Goal: Information Seeking & Learning: Learn about a topic

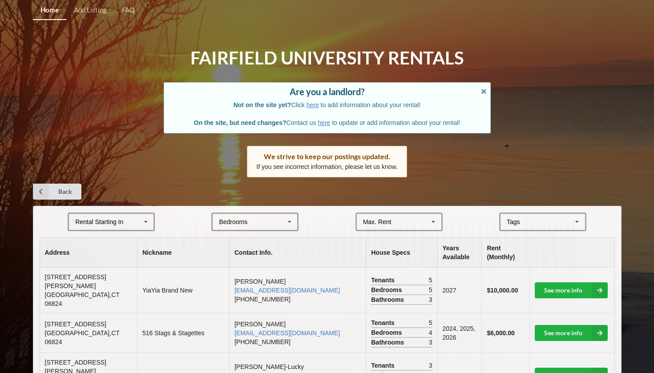
click at [140, 222] on icon at bounding box center [145, 222] width 13 height 16
click at [121, 268] on div "2027" at bounding box center [111, 271] width 85 height 16
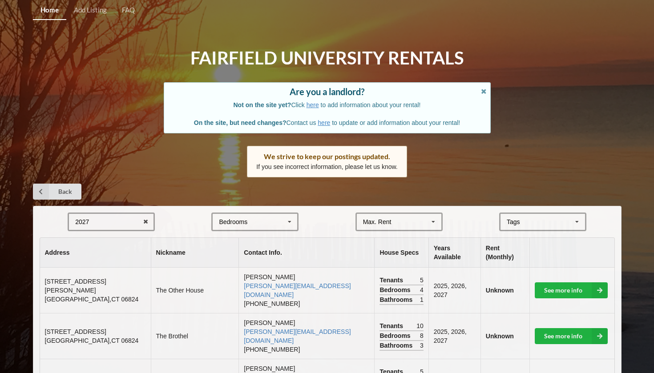
click at [252, 220] on div "Bedrooms 1 2 3 4 5 6 7 8" at bounding box center [254, 222] width 87 height 19
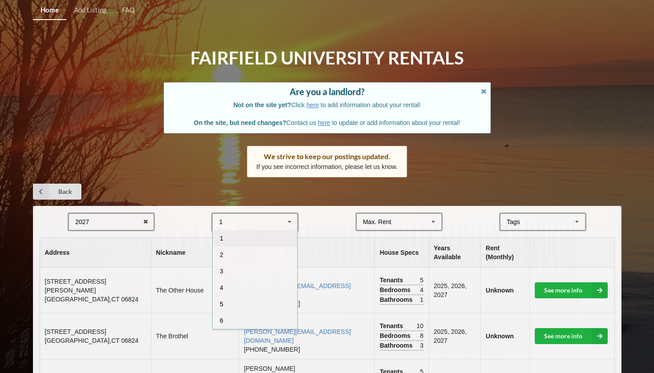
click at [277, 193] on div "Back" at bounding box center [327, 192] width 588 height 16
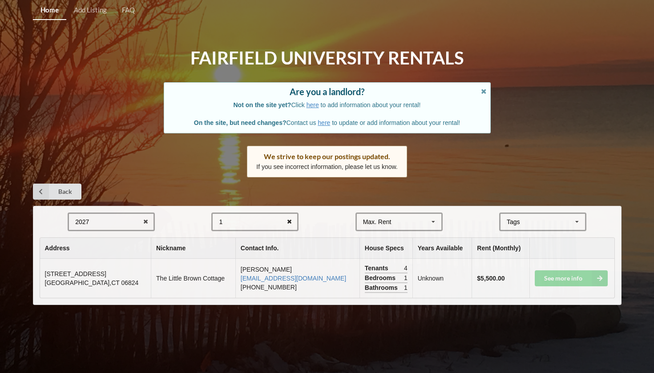
click at [289, 216] on icon at bounding box center [289, 222] width 14 height 16
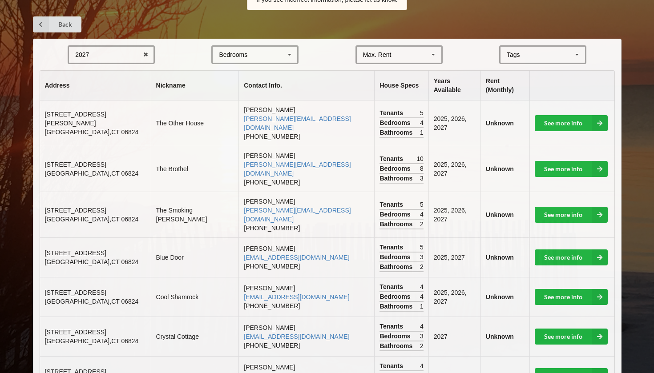
scroll to position [167, 0]
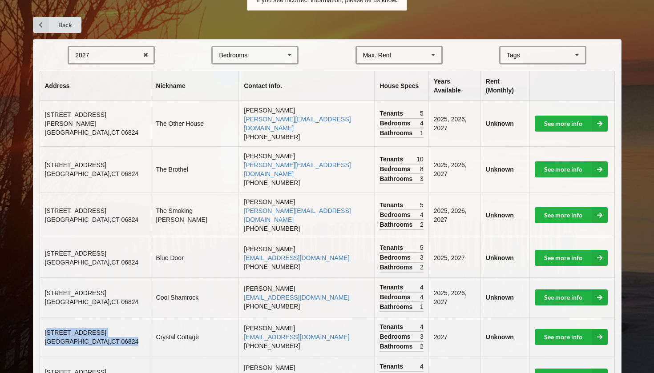
drag, startPoint x: 46, startPoint y: 296, endPoint x: 108, endPoint y: 306, distance: 62.2
click at [108, 317] on td "[STREET_ADDRESS]" at bounding box center [95, 337] width 111 height 40
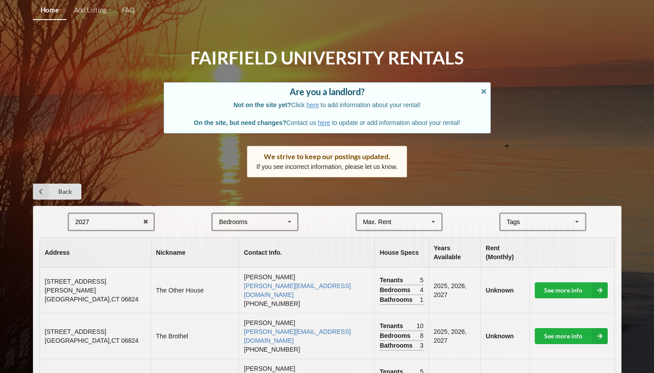
scroll to position [0, 0]
click at [144, 219] on icon at bounding box center [146, 222] width 14 height 16
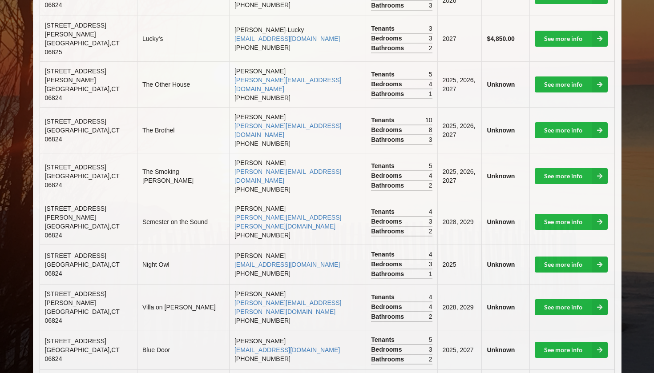
scroll to position [337, 0]
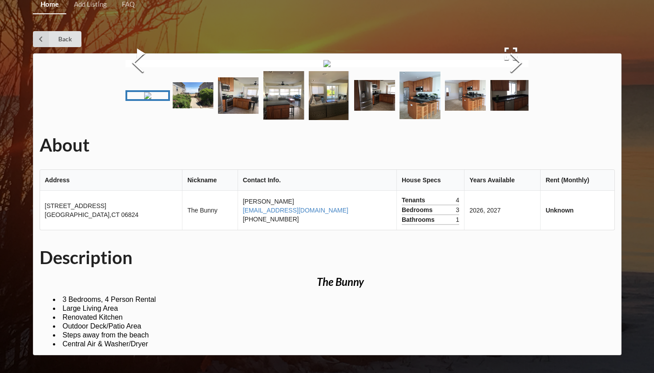
scroll to position [57, 0]
click at [507, 104] on button "Next Slide" at bounding box center [515, 64] width 25 height 81
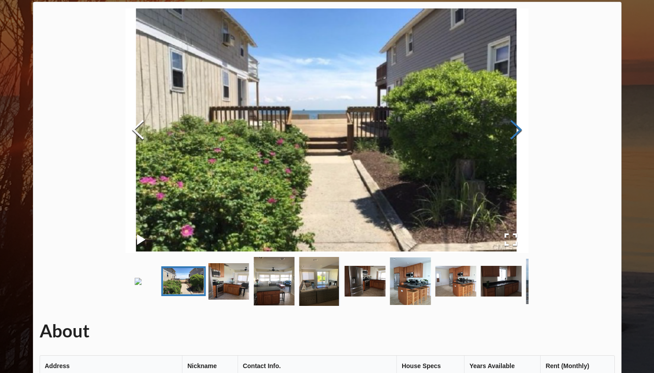
click at [511, 127] on button "Next Slide" at bounding box center [515, 131] width 25 height 81
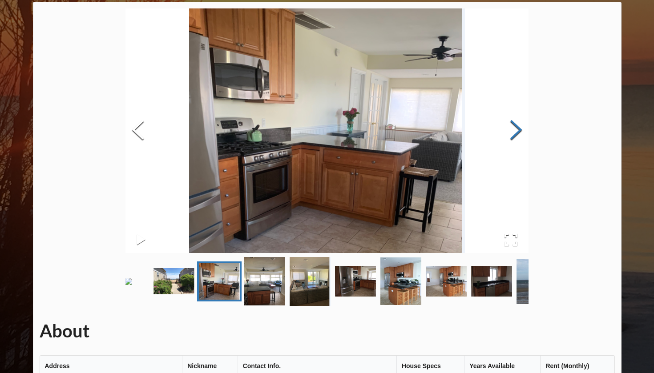
click at [511, 127] on button "Next Slide" at bounding box center [515, 131] width 25 height 81
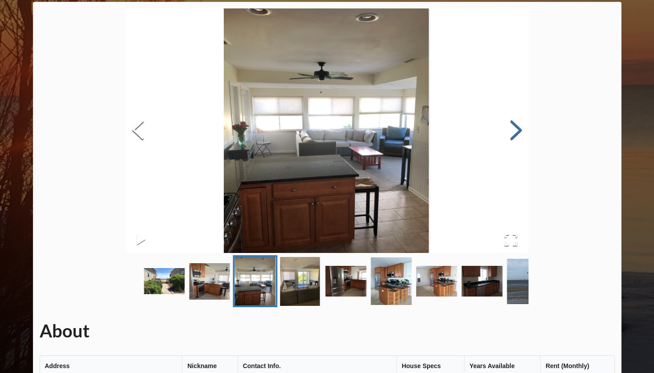
click at [511, 126] on button "Next Slide" at bounding box center [515, 131] width 25 height 81
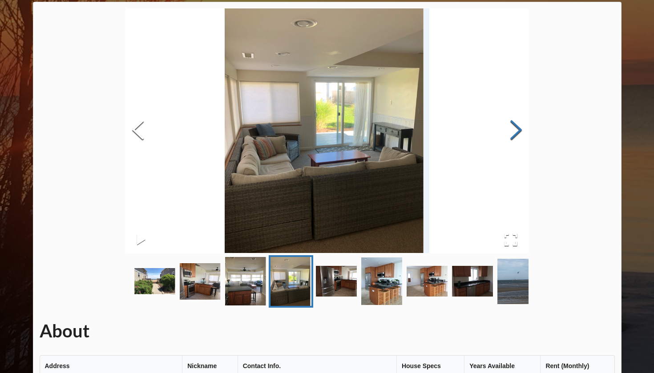
click at [511, 126] on button "Next Slide" at bounding box center [515, 131] width 25 height 81
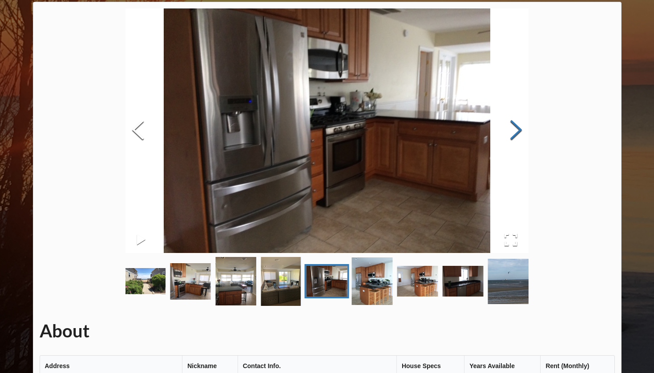
click at [511, 126] on button "Next Slide" at bounding box center [515, 131] width 25 height 81
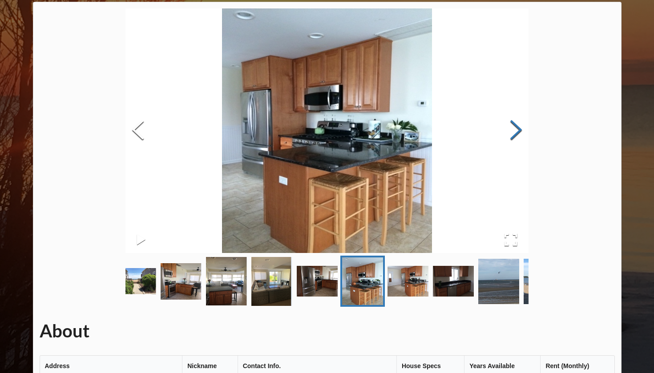
click at [511, 126] on button "Next Slide" at bounding box center [515, 131] width 25 height 81
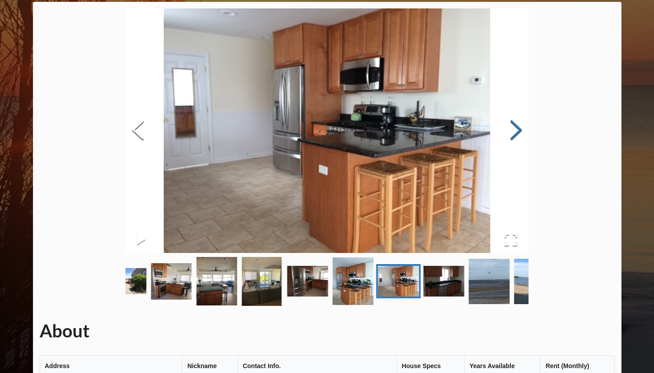
click at [511, 126] on button "Next Slide" at bounding box center [515, 131] width 25 height 81
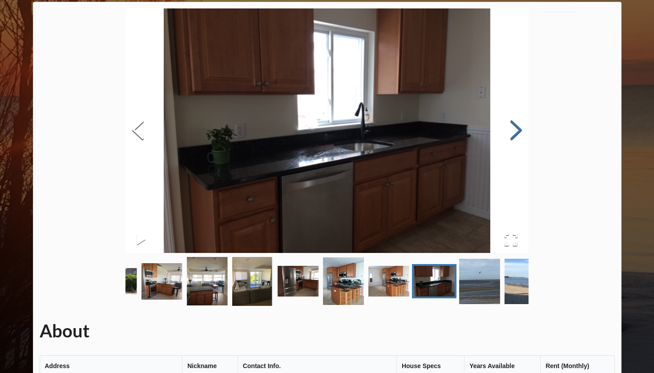
click at [511, 126] on button "Next Slide" at bounding box center [515, 131] width 25 height 81
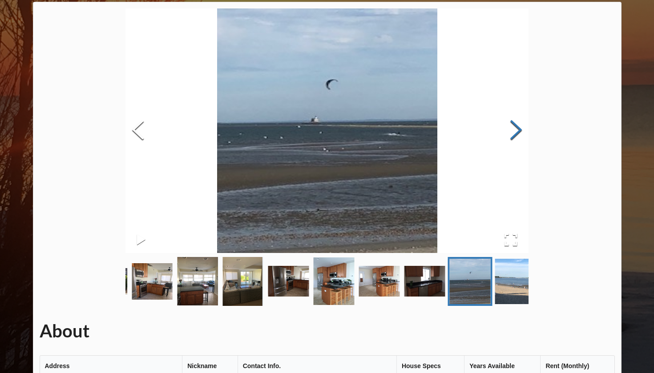
click at [511, 126] on button "Next Slide" at bounding box center [515, 131] width 25 height 81
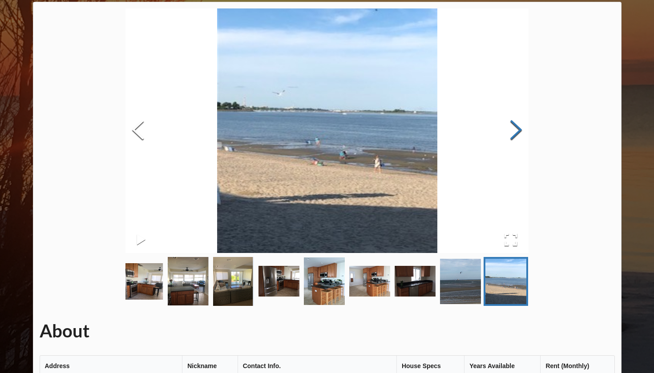
click at [511, 126] on button "Next Slide" at bounding box center [515, 131] width 25 height 81
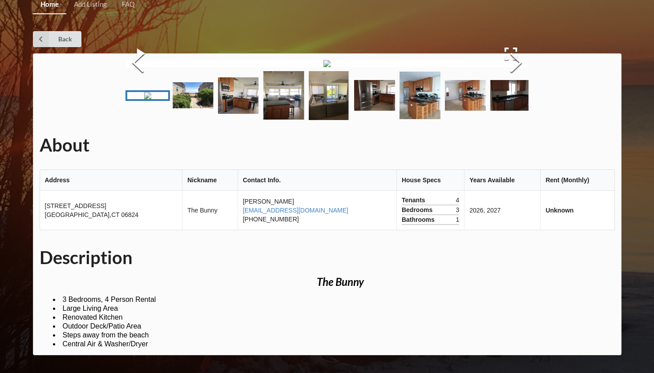
click at [259, 114] on img "Go to Slide 3" at bounding box center [238, 95] width 41 height 36
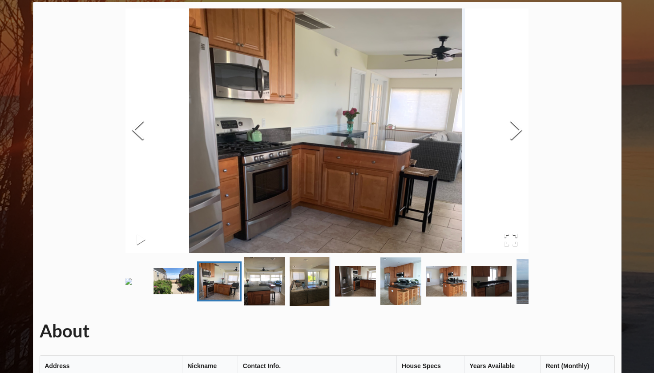
click at [279, 302] on img "Go to Slide 4" at bounding box center [264, 281] width 41 height 48
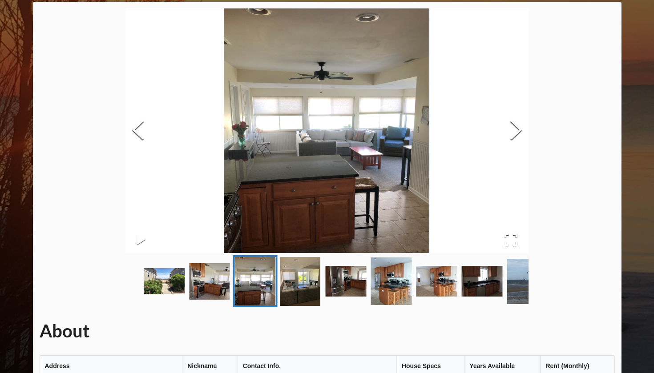
click at [291, 302] on img "Go to Slide 5" at bounding box center [300, 281] width 41 height 49
